Goal: Find specific page/section: Find specific page/section

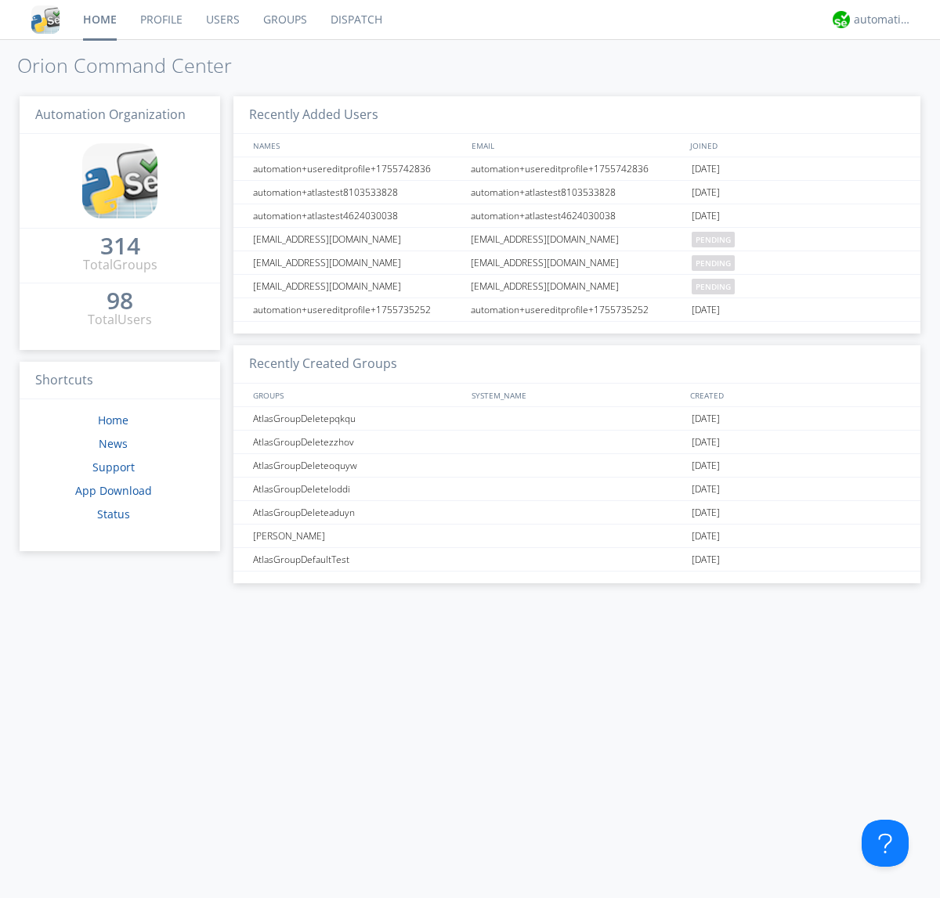
click at [283, 20] on link "Groups" at bounding box center [284, 19] width 67 height 39
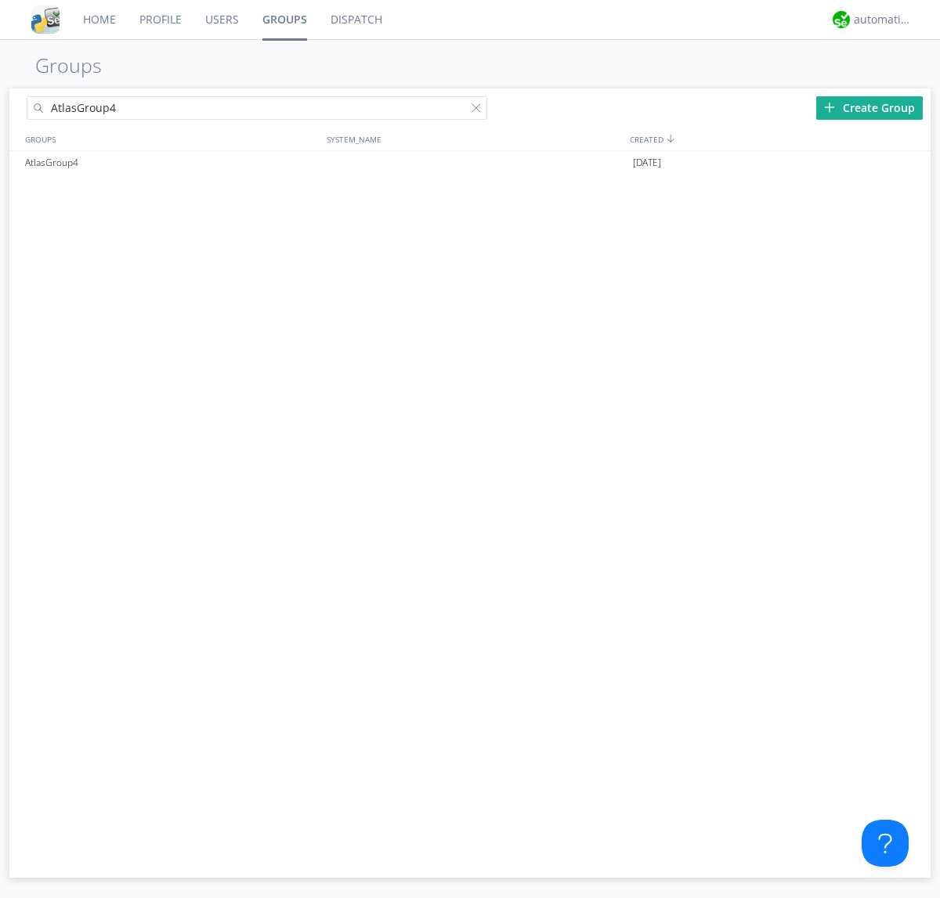
type input "AtlasGroup4"
click at [171, 162] on div "AtlasGroup4" at bounding box center [171, 162] width 301 height 23
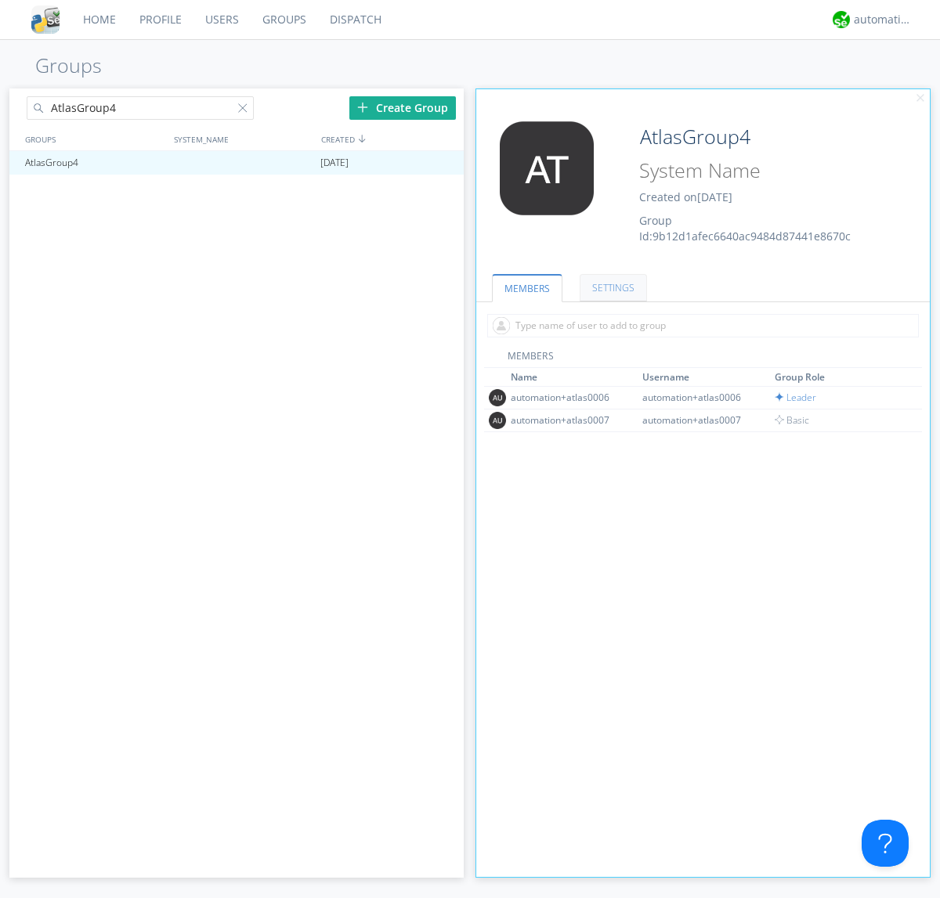
click at [611, 287] on link "SETTINGS" at bounding box center [612, 287] width 67 height 27
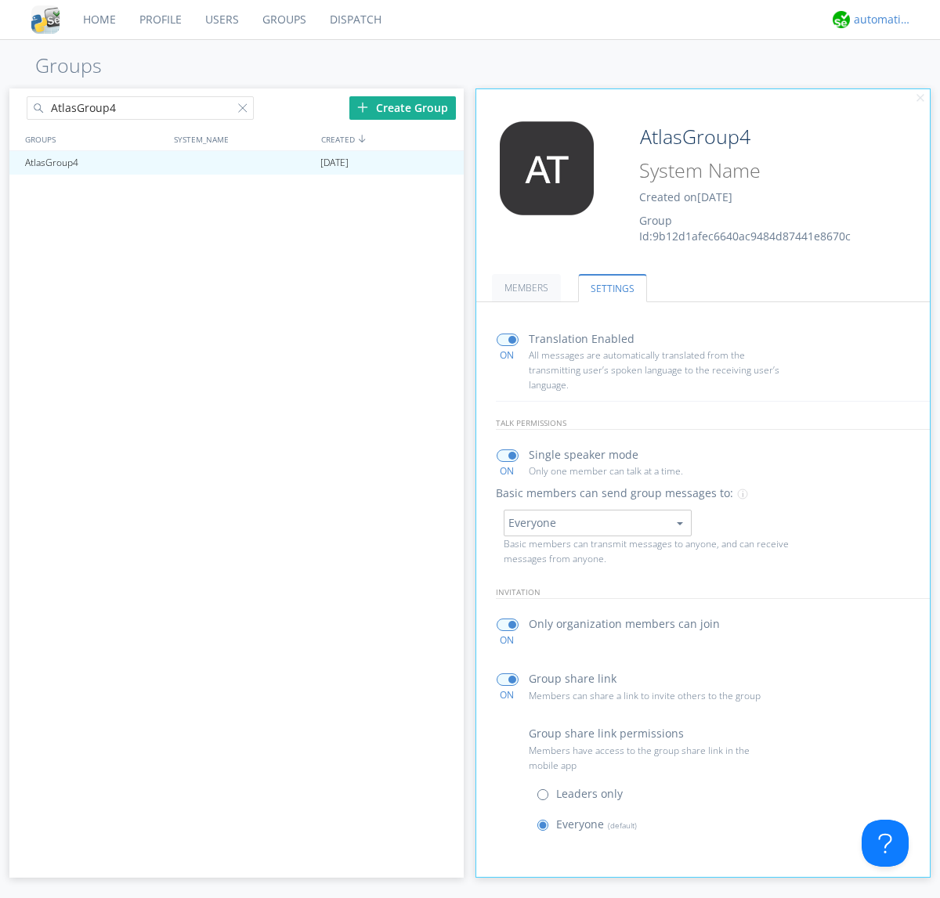
click at [879, 20] on div "automation+atlas" at bounding box center [882, 20] width 59 height 16
